Goal: Information Seeking & Learning: Learn about a topic

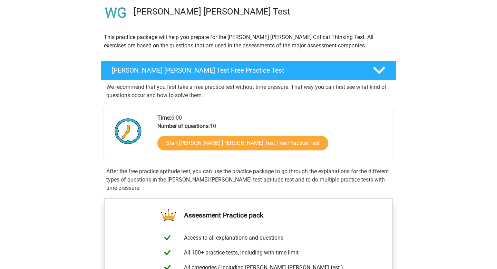
scroll to position [75, 0]
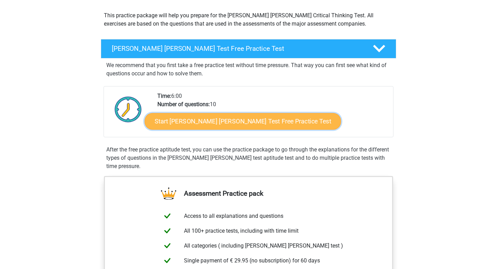
click at [196, 122] on link "Start Watson Glaser Test Free Practice Test" at bounding box center [243, 121] width 196 height 17
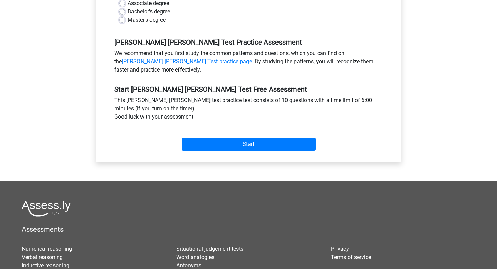
scroll to position [210, 0]
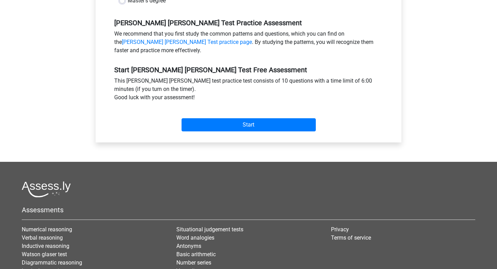
click at [218, 107] on div "Start" at bounding box center [248, 119] width 279 height 24
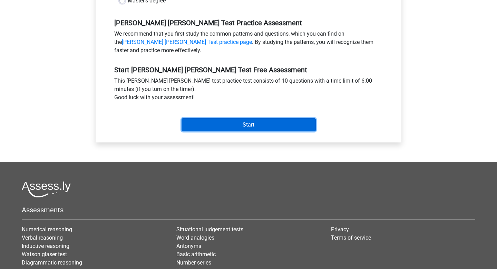
click at [215, 118] on input "Start" at bounding box center [249, 124] width 134 height 13
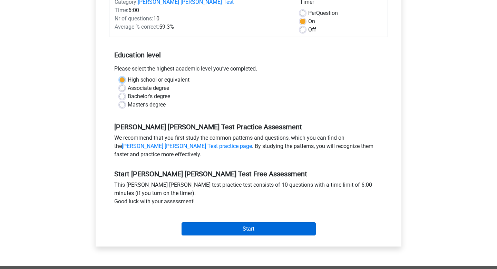
scroll to position [105, 0]
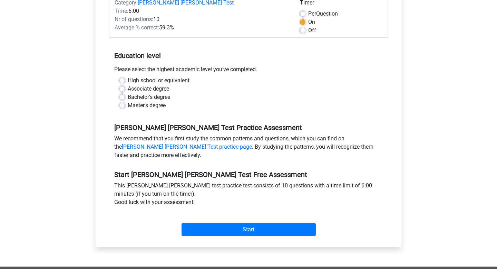
click at [181, 85] on div "Associate degree" at bounding box center [248, 89] width 258 height 8
click at [162, 93] on label "Bachelor's degree" at bounding box center [149, 97] width 42 height 8
click at [125, 93] on input "Bachelor's degree" at bounding box center [122, 96] width 6 height 7
radio input "true"
click at [229, 213] on div "Start" at bounding box center [248, 224] width 279 height 24
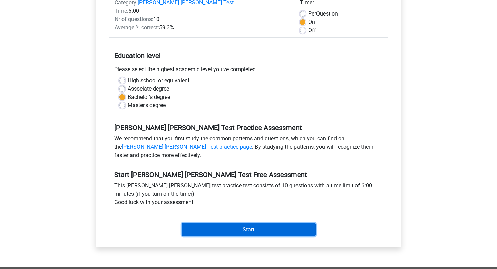
click at [229, 223] on input "Start" at bounding box center [249, 229] width 134 height 13
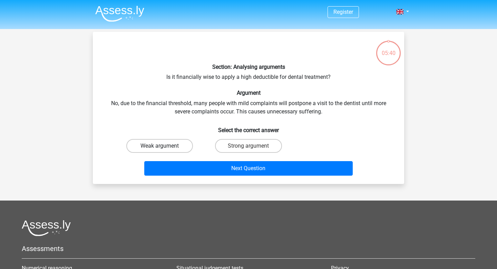
click at [148, 147] on label "Weak argument" at bounding box center [159, 146] width 67 height 14
click at [160, 147] on input "Weak argument" at bounding box center [162, 148] width 4 height 4
radio input "true"
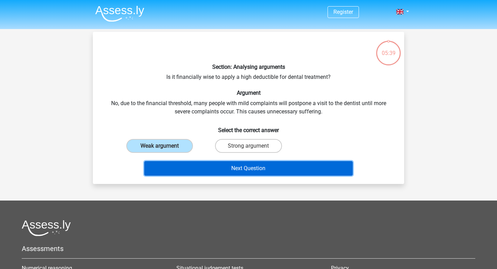
click at [165, 167] on button "Next Question" at bounding box center [248, 168] width 209 height 14
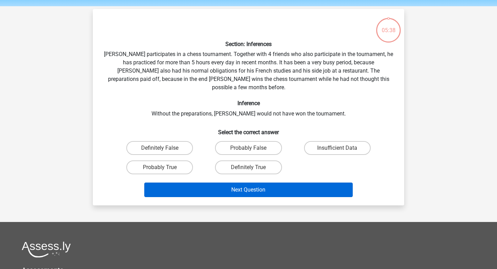
scroll to position [22, 0]
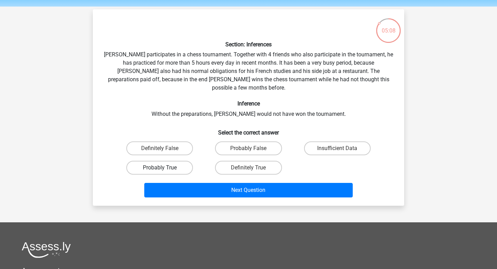
click at [145, 160] on label "Probably True" at bounding box center [159, 167] width 67 height 14
click at [160, 167] on input "Probably True" at bounding box center [162, 169] width 4 height 4
radio input "true"
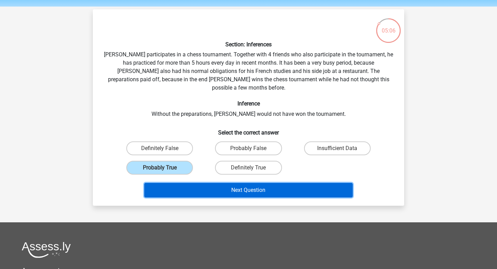
click at [167, 183] on button "Next Question" at bounding box center [248, 190] width 209 height 14
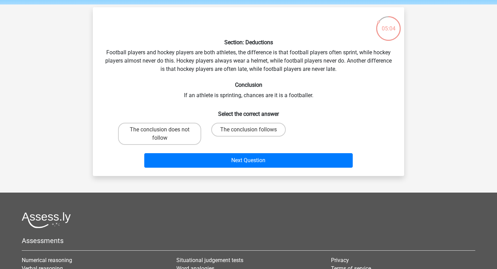
scroll to position [17, 0]
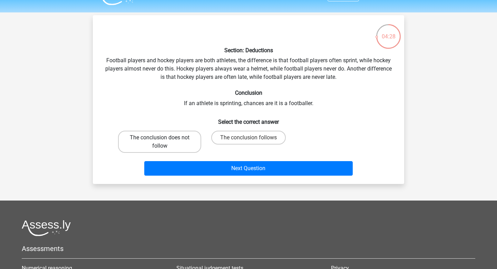
click at [147, 143] on label "The conclusion does not follow" at bounding box center [159, 141] width 83 height 22
click at [160, 142] on input "The conclusion does not follow" at bounding box center [162, 139] width 4 height 4
radio input "true"
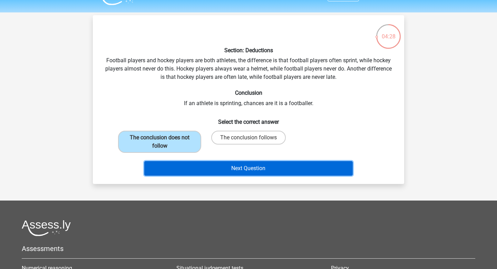
click at [169, 165] on button "Next Question" at bounding box center [248, 168] width 209 height 14
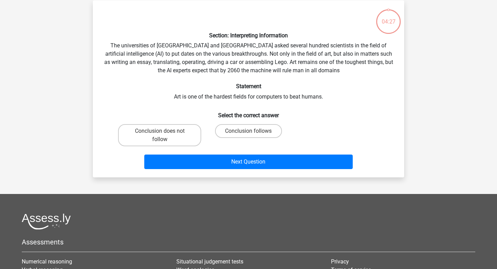
scroll to position [32, 0]
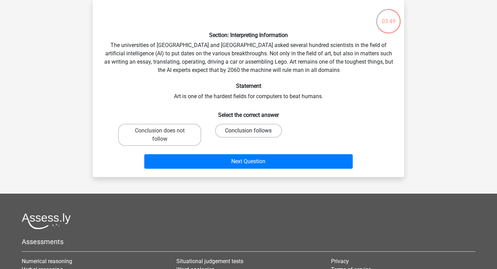
click at [233, 131] on label "Conclusion follows" at bounding box center [248, 131] width 67 height 14
click at [249, 131] on input "Conclusion follows" at bounding box center [251, 132] width 4 height 4
radio input "true"
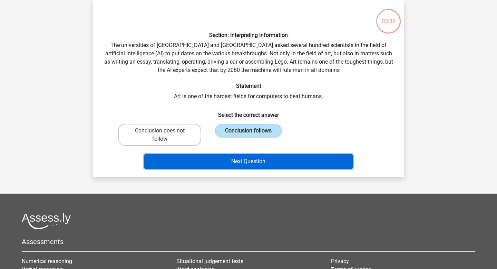
click at [226, 163] on button "Next Question" at bounding box center [248, 161] width 209 height 14
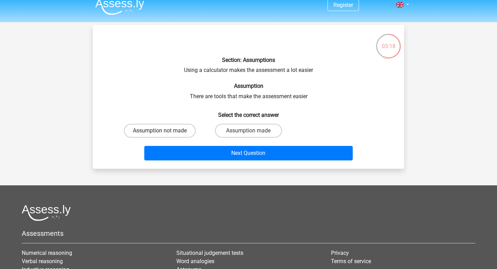
scroll to position [0, 0]
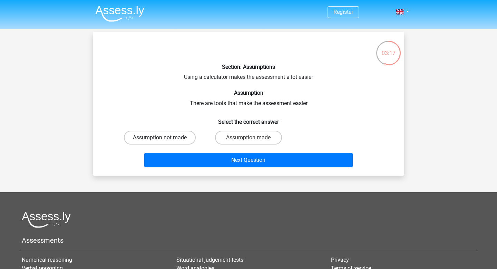
click at [181, 136] on label "Assumption not made" at bounding box center [160, 137] width 72 height 14
click at [164, 137] on input "Assumption not made" at bounding box center [162, 139] width 4 height 4
radio input "true"
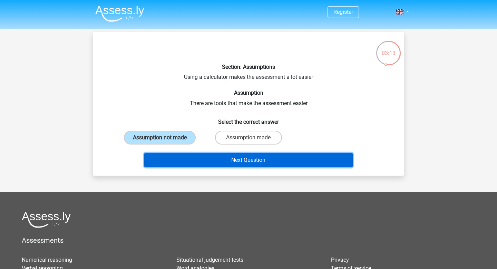
click at [174, 155] on button "Next Question" at bounding box center [248, 160] width 209 height 14
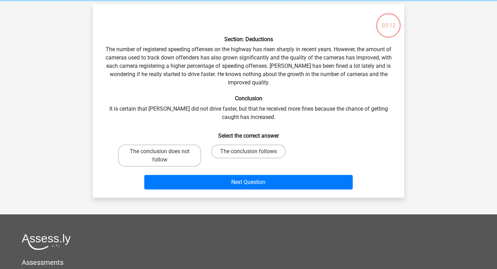
scroll to position [32, 0]
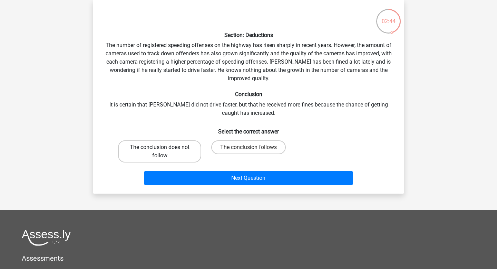
click at [155, 155] on label "The conclusion does not follow" at bounding box center [159, 151] width 83 height 22
click at [160, 152] on input "The conclusion does not follow" at bounding box center [162, 149] width 4 height 4
radio input "true"
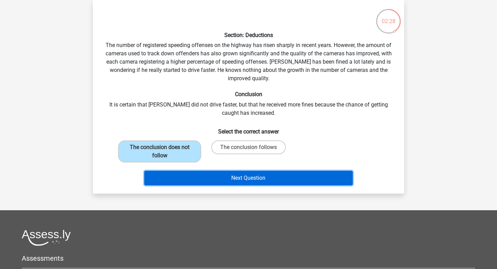
click at [187, 179] on button "Next Question" at bounding box center [248, 177] width 209 height 14
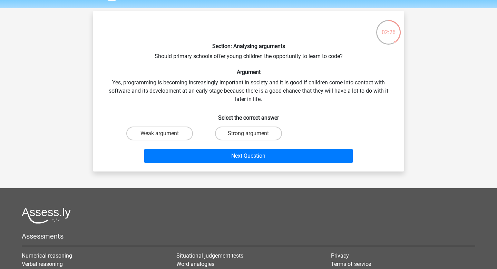
scroll to position [19, 0]
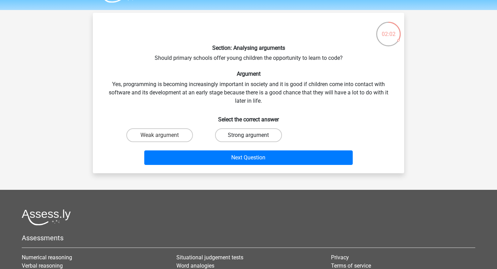
click at [229, 138] on label "Strong argument" at bounding box center [248, 135] width 67 height 14
click at [249, 138] on input "Strong argument" at bounding box center [251, 137] width 4 height 4
radio input "true"
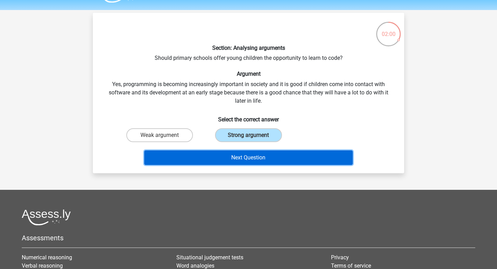
click at [227, 156] on button "Next Question" at bounding box center [248, 157] width 209 height 14
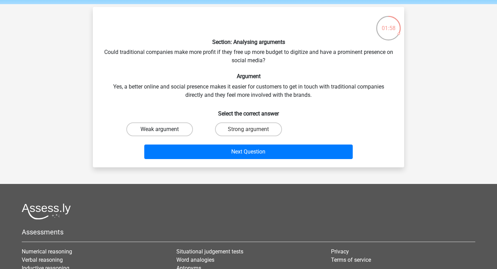
scroll to position [22, 0]
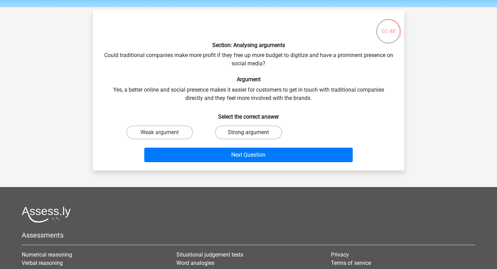
click at [230, 137] on label "Strong argument" at bounding box center [248, 132] width 67 height 14
click at [249, 137] on input "Strong argument" at bounding box center [251, 134] width 4 height 4
radio input "true"
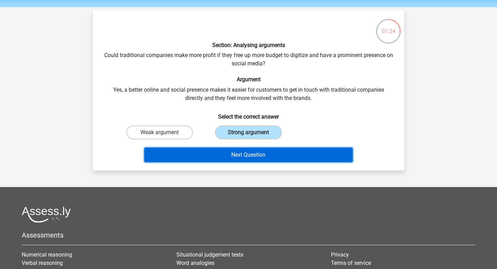
click at [161, 160] on button "Next Question" at bounding box center [248, 154] width 209 height 14
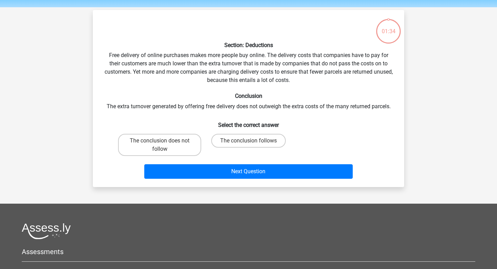
scroll to position [32, 0]
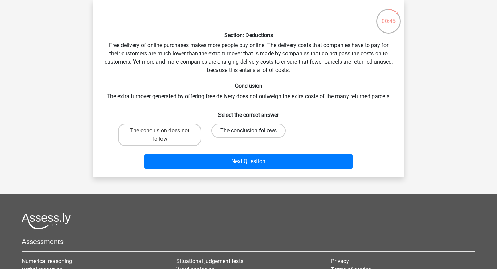
click at [233, 129] on label "The conclusion follows" at bounding box center [248, 131] width 75 height 14
click at [249, 130] on input "The conclusion follows" at bounding box center [251, 132] width 4 height 4
radio input "true"
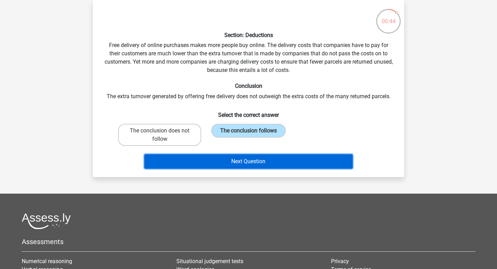
click at [228, 158] on button "Next Question" at bounding box center [248, 161] width 209 height 14
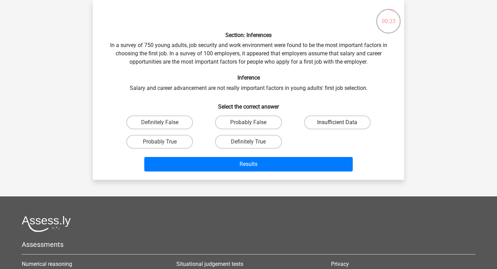
click at [330, 123] on label "Insufficient Data" at bounding box center [337, 122] width 67 height 14
click at [337, 123] on input "Insufficient Data" at bounding box center [339, 124] width 4 height 4
radio input "true"
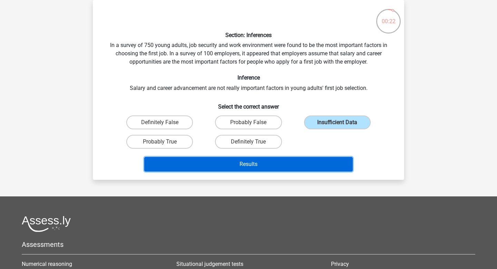
click at [314, 158] on button "Results" at bounding box center [248, 164] width 209 height 14
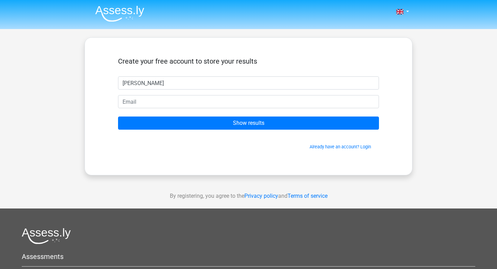
type input "[PERSON_NAME]"
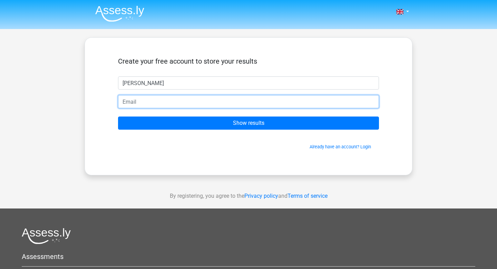
click at [285, 103] on input "email" at bounding box center [248, 101] width 261 height 13
type input "[EMAIL_ADDRESS][DOMAIN_NAME]"
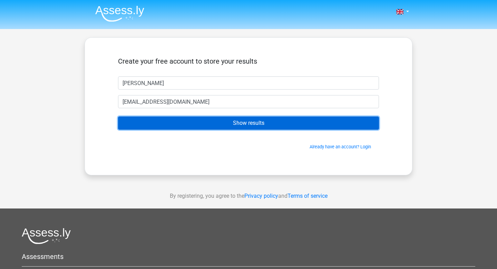
click at [262, 127] on input "Show results" at bounding box center [248, 122] width 261 height 13
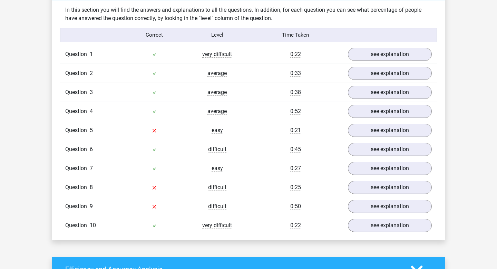
scroll to position [540, 0]
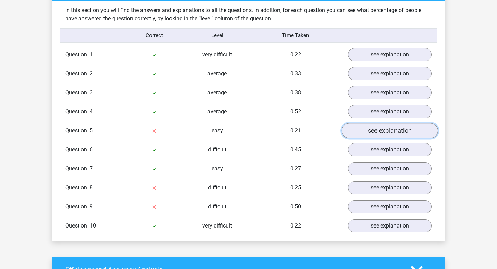
click at [408, 132] on link "see explanation" at bounding box center [390, 130] width 96 height 15
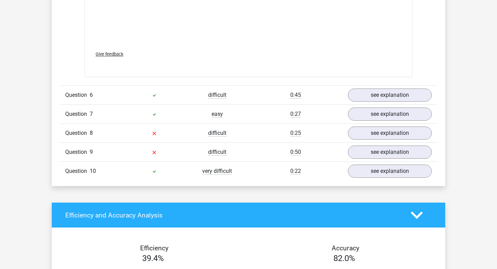
scroll to position [961, 0]
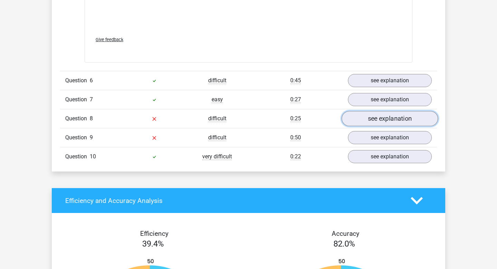
click at [405, 115] on link "see explanation" at bounding box center [390, 118] width 96 height 15
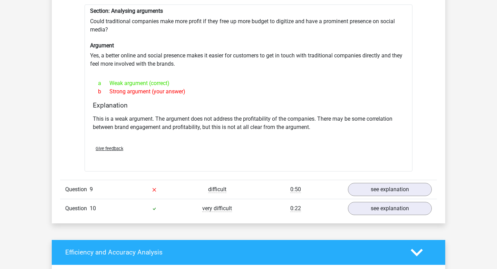
scroll to position [1108, 0]
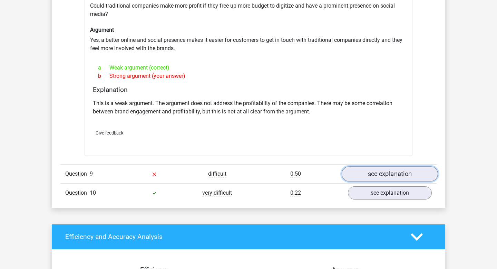
click at [401, 166] on link "see explanation" at bounding box center [390, 173] width 96 height 15
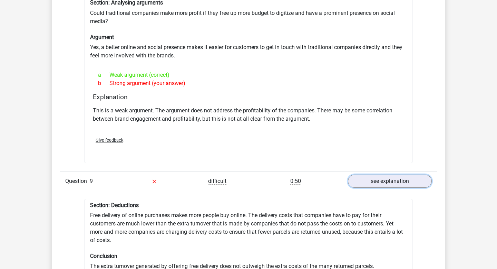
scroll to position [1175, 0]
